Goal: Task Accomplishment & Management: Use online tool/utility

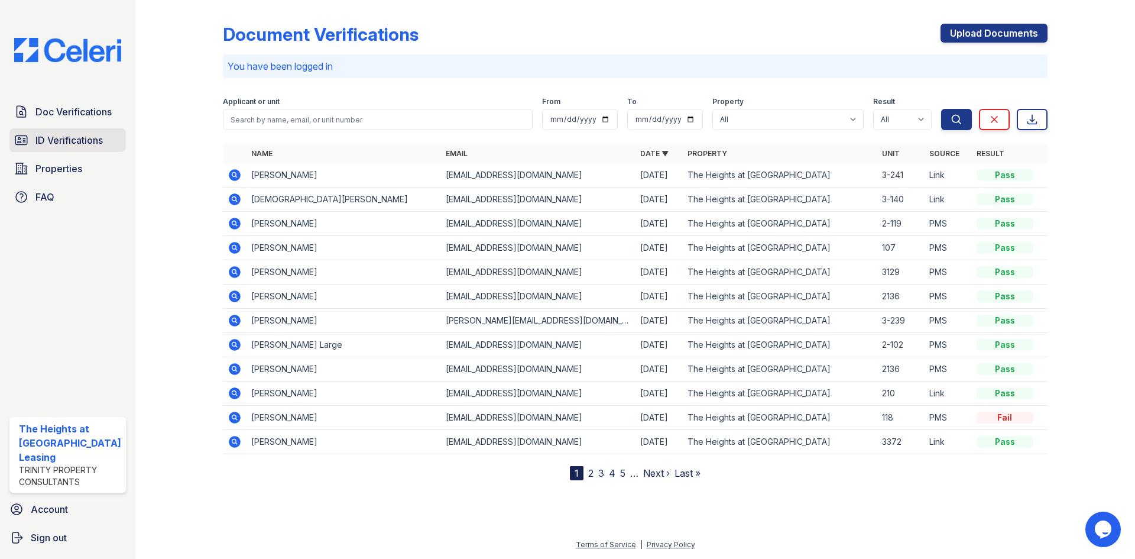
click at [41, 140] on span "ID Verifications" at bounding box center [68, 140] width 67 height 14
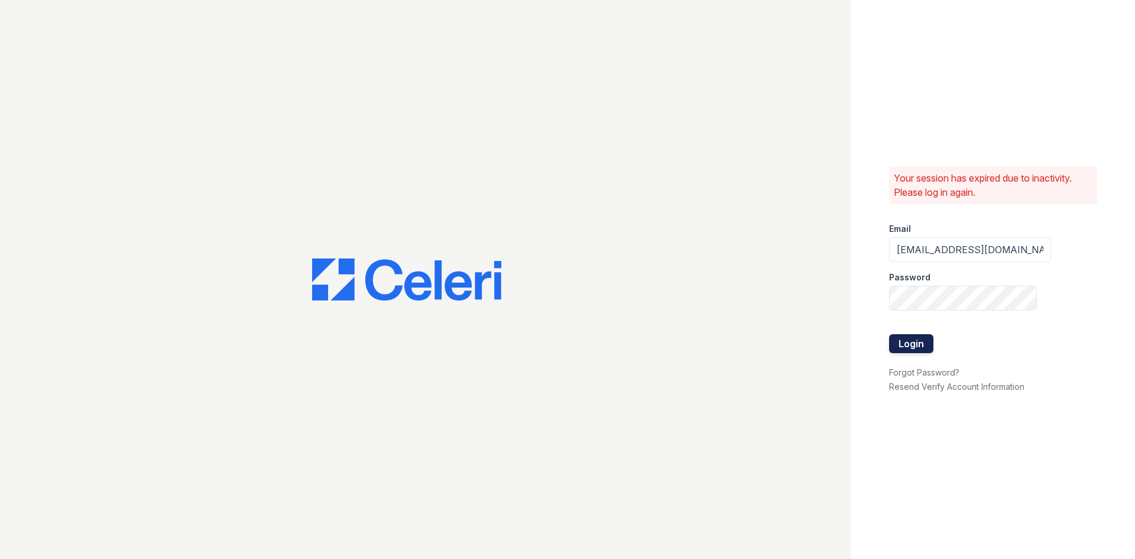
click at [919, 347] on button "Login" at bounding box center [911, 343] width 44 height 19
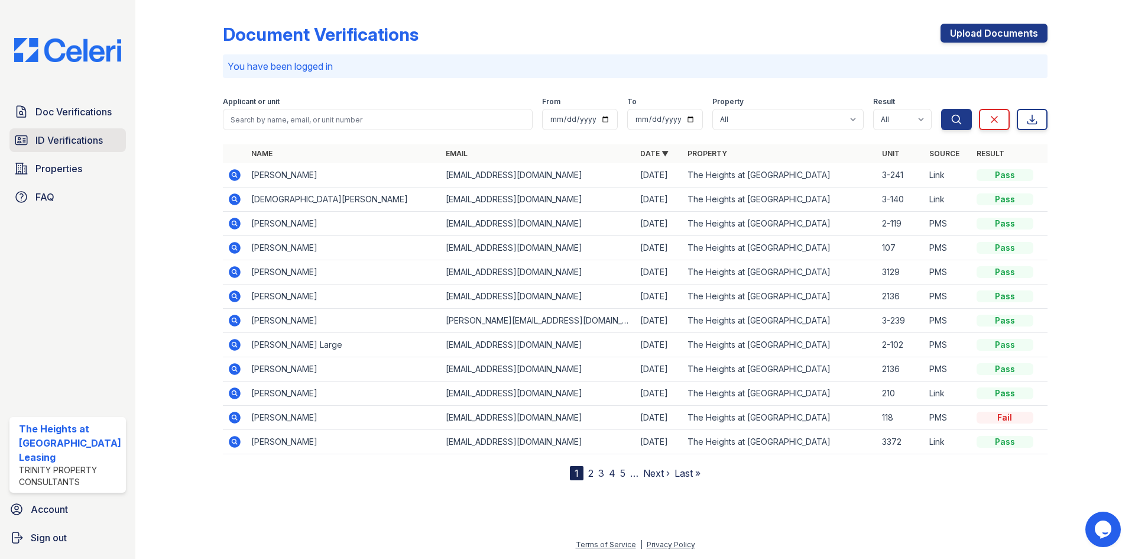
click at [68, 144] on span "ID Verifications" at bounding box center [68, 140] width 67 height 14
